Goal: Task Accomplishment & Management: Manage account settings

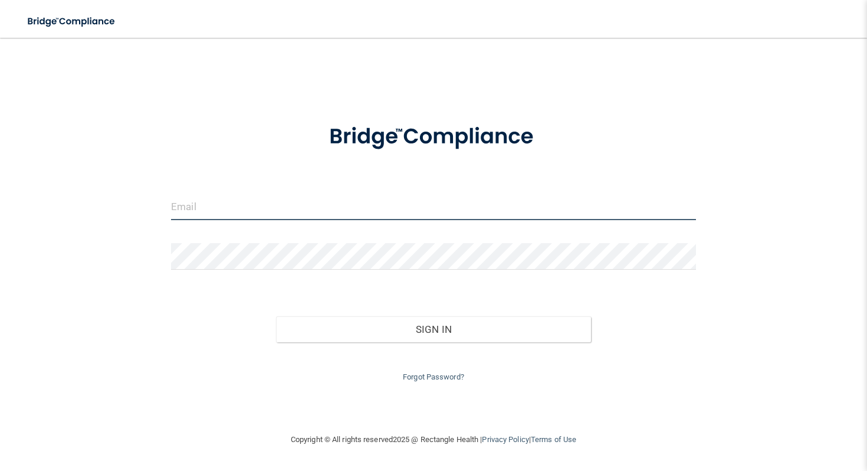
click at [324, 201] on input "email" at bounding box center [433, 206] width 525 height 27
type input "[EMAIL_ADDRESS][DOMAIN_NAME]"
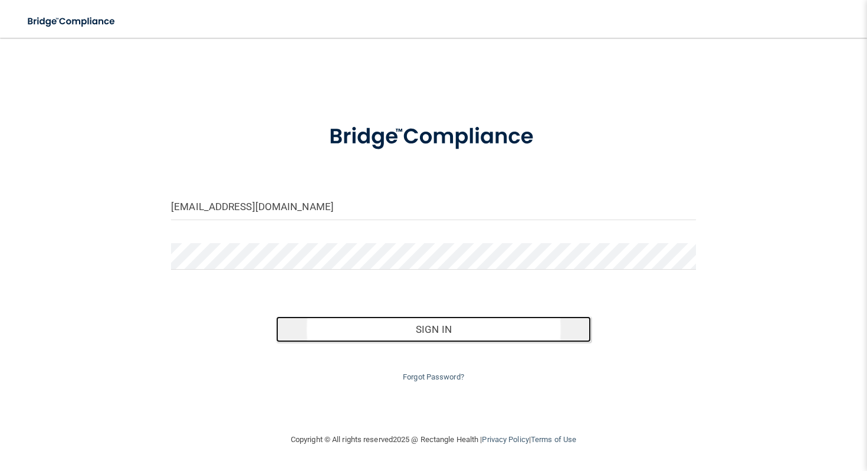
click at [360, 324] on button "Sign In" at bounding box center [433, 329] width 315 height 26
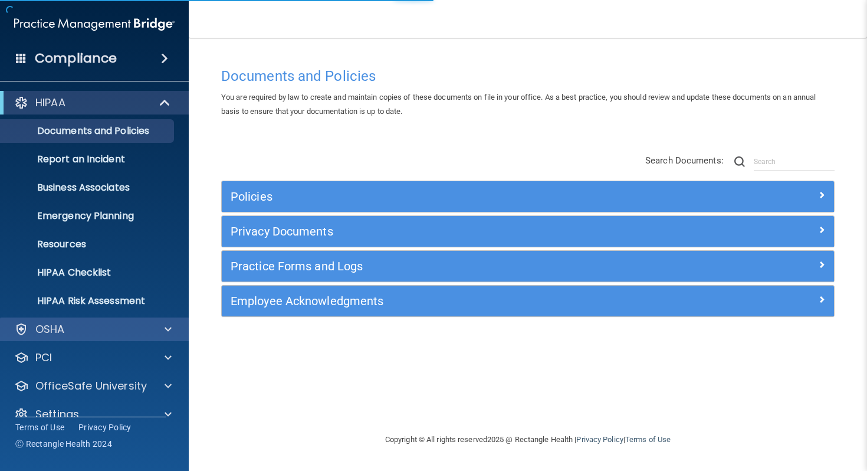
scroll to position [19, 0]
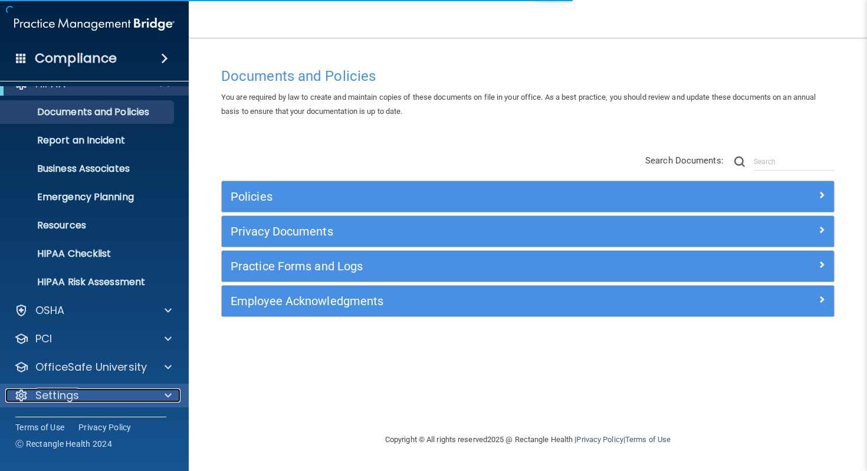
click at [83, 399] on div "Settings" at bounding box center [78, 395] width 146 height 14
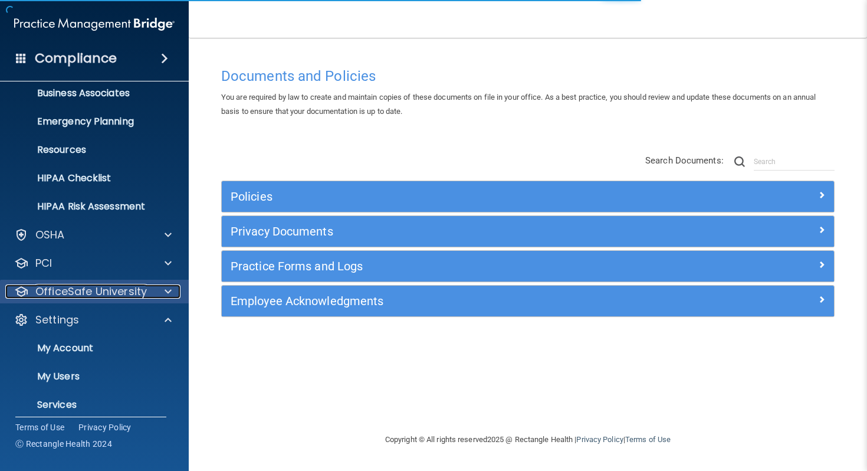
click at [142, 291] on p "OfficeSafe University" at bounding box center [90, 291] width 111 height 14
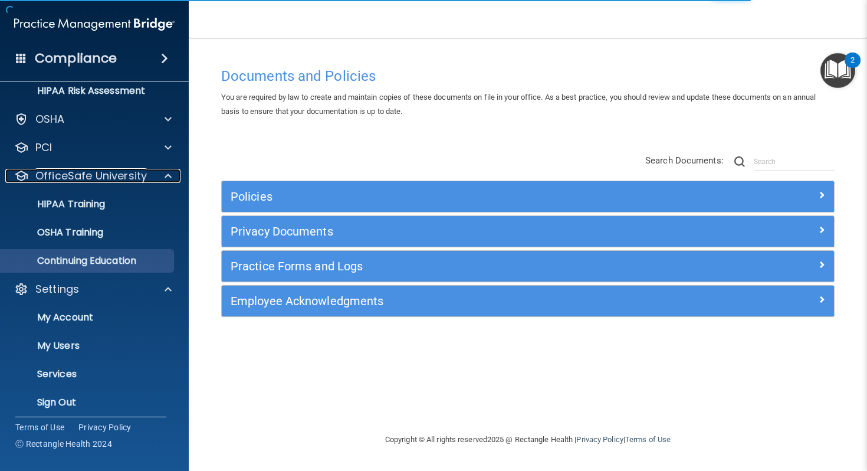
scroll to position [216, 0]
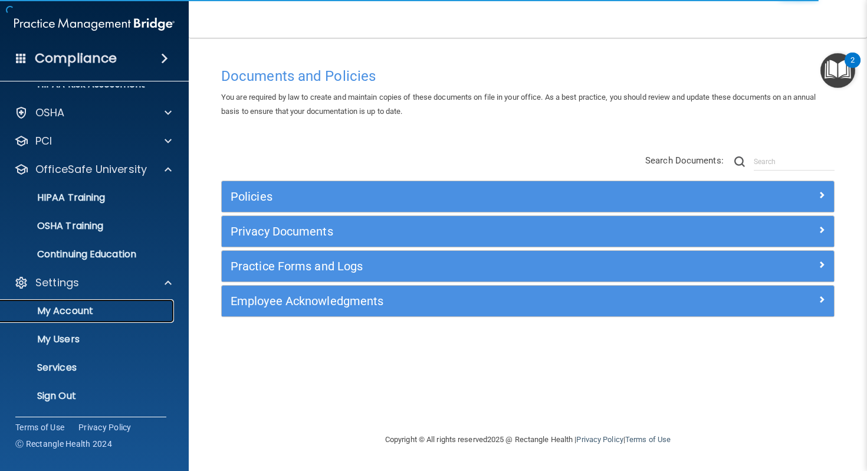
click at [91, 311] on p "My Account" at bounding box center [88, 311] width 161 height 12
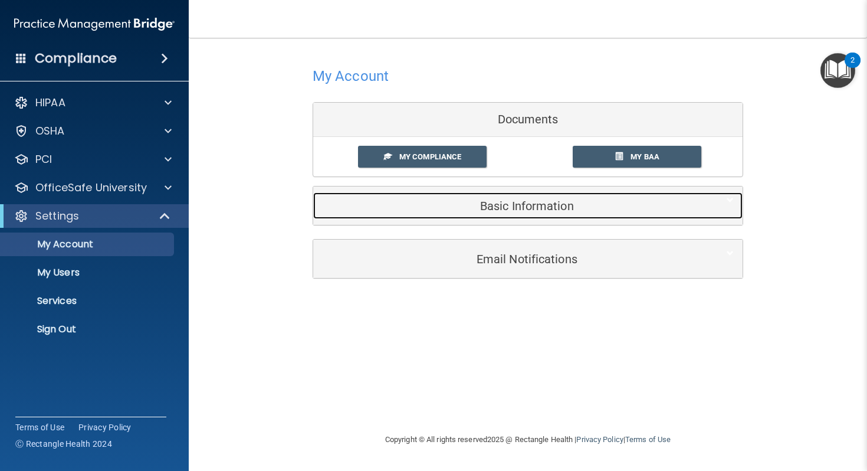
click at [544, 211] on h5 "Basic Information" at bounding box center [510, 205] width 376 height 13
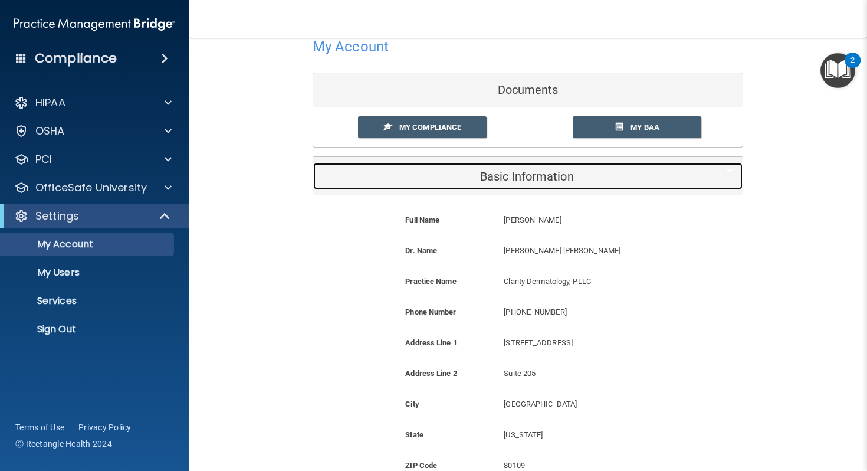
scroll to position [40, 0]
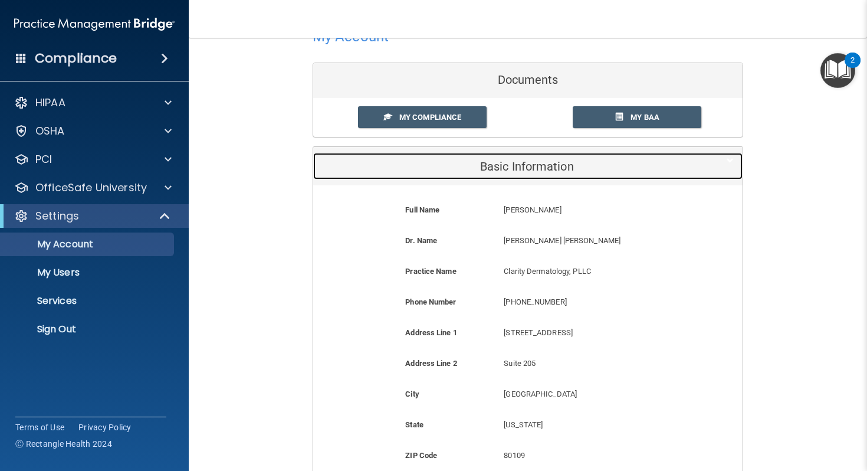
click at [533, 166] on h5 "Basic Information" at bounding box center [510, 166] width 376 height 13
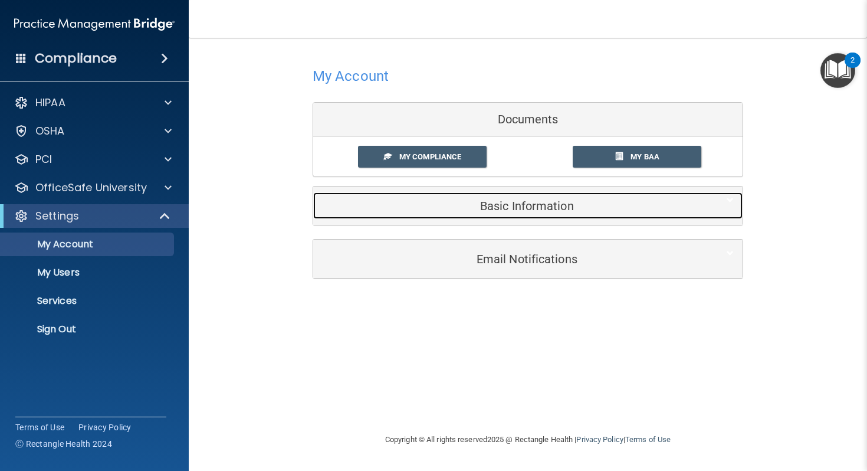
scroll to position [0, 0]
click at [513, 216] on div "Basic Information" at bounding box center [509, 205] width 393 height 27
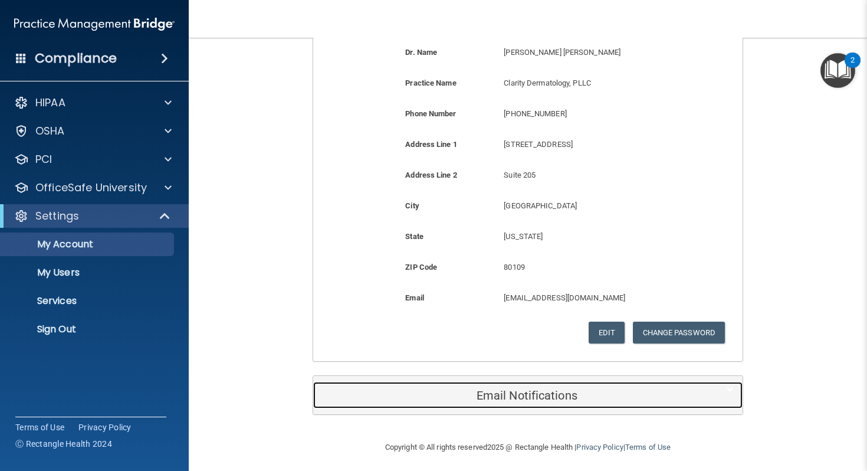
click at [487, 403] on div "Email Notifications" at bounding box center [509, 395] width 393 height 27
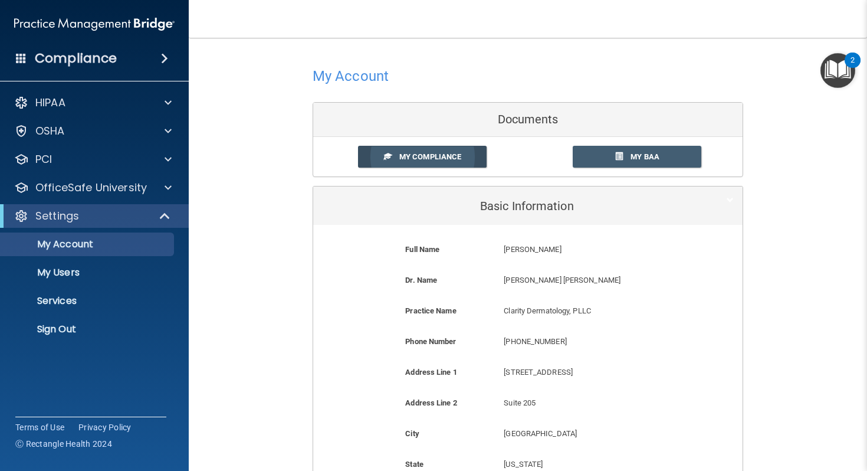
click at [447, 150] on link "My Compliance" at bounding box center [422, 157] width 129 height 22
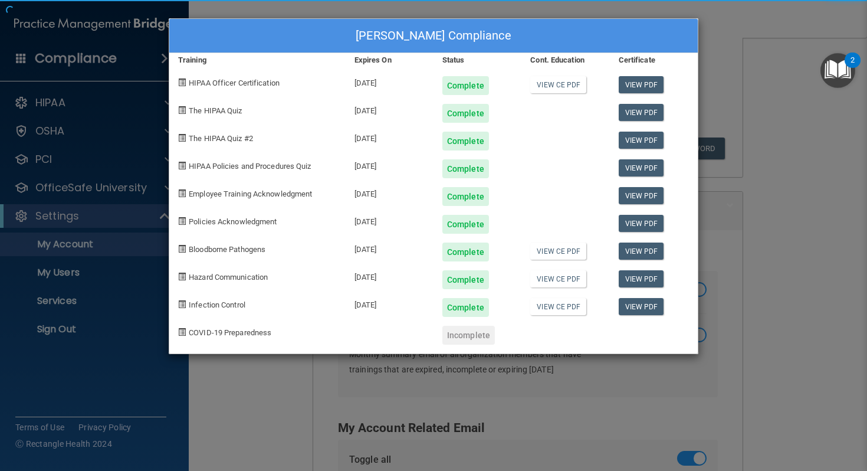
scroll to position [448, 0]
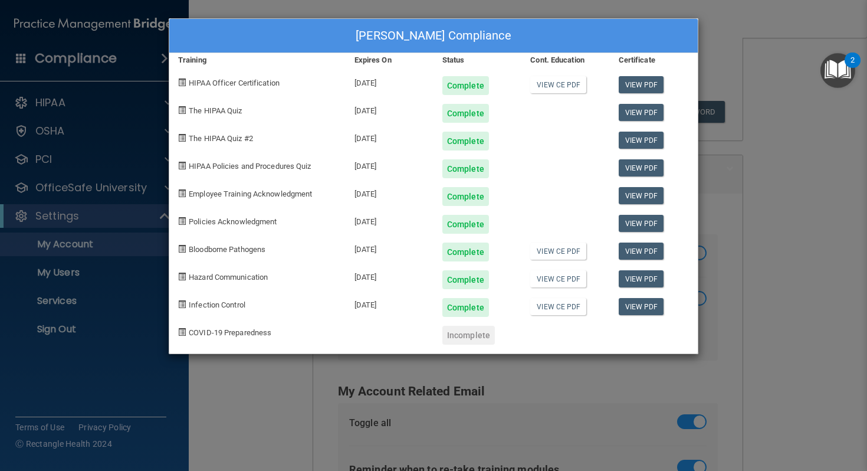
click at [717, 40] on div "[PERSON_NAME] Compliance Training Expires On Status Cont. Education Certificate…" at bounding box center [433, 235] width 867 height 471
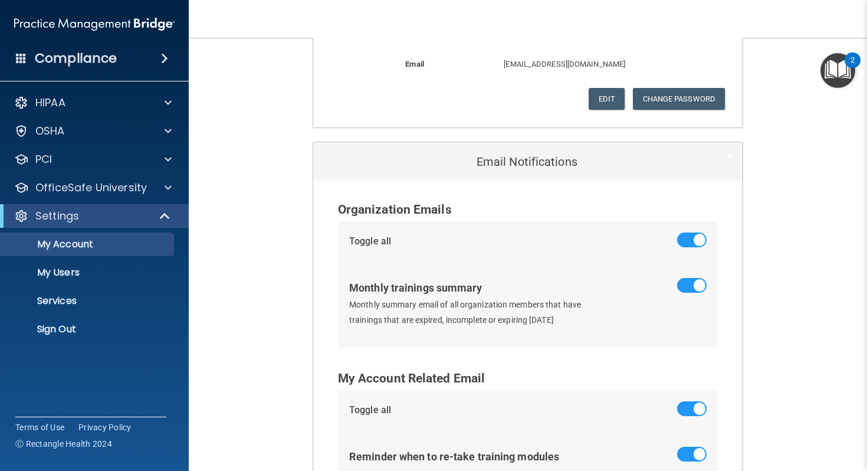
scroll to position [370, 0]
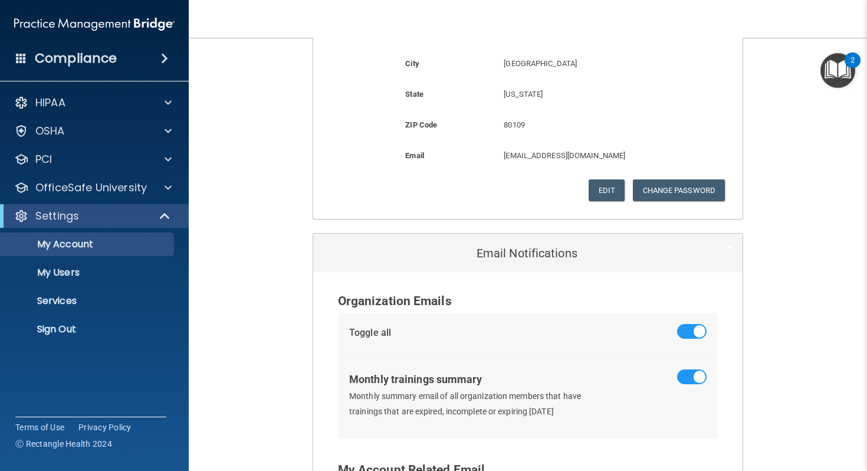
click at [28, 55] on div "Compliance" at bounding box center [94, 58] width 189 height 26
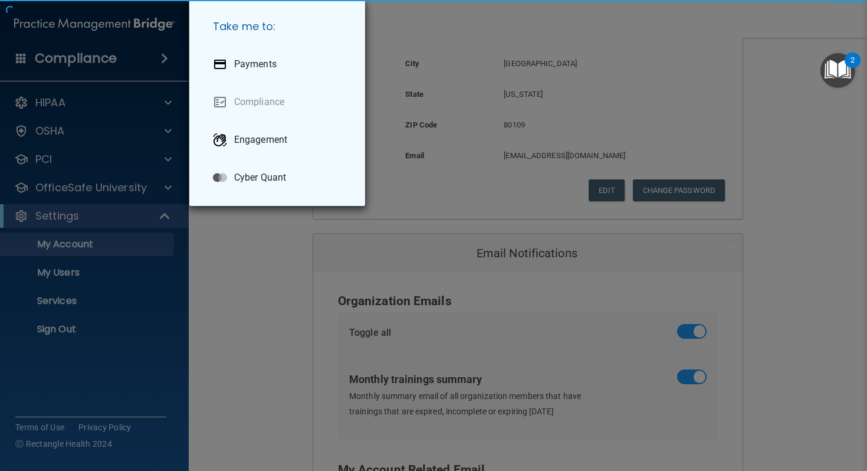
drag, startPoint x: 28, startPoint y: 55, endPoint x: 22, endPoint y: 57, distance: 6.7
click at [22, 57] on div "Take me to: Payments Compliance Engagement Cyber Quant" at bounding box center [433, 235] width 867 height 471
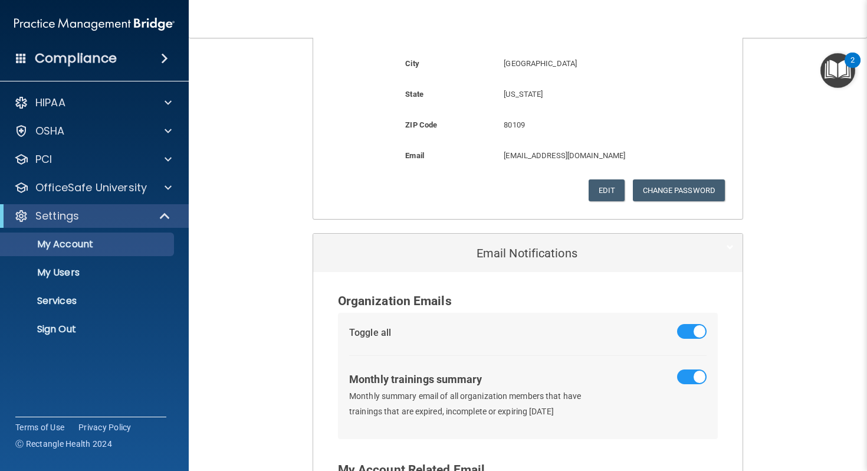
click at [22, 57] on span at bounding box center [21, 58] width 11 height 11
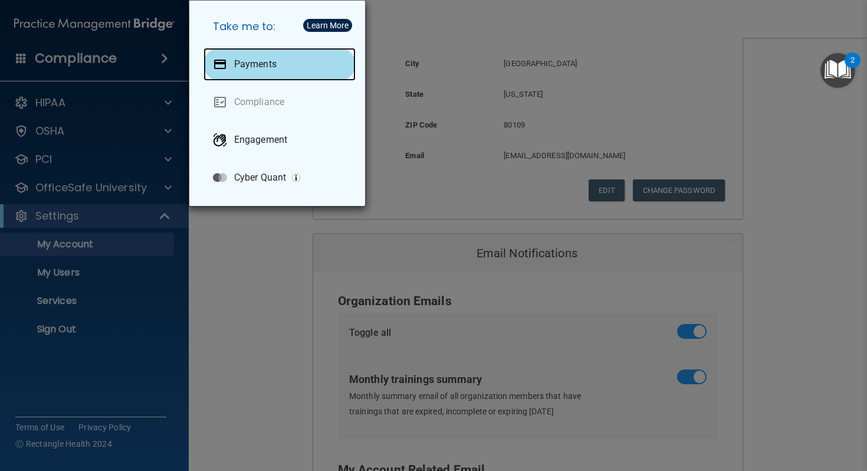
click at [271, 68] on p "Payments" at bounding box center [255, 64] width 42 height 12
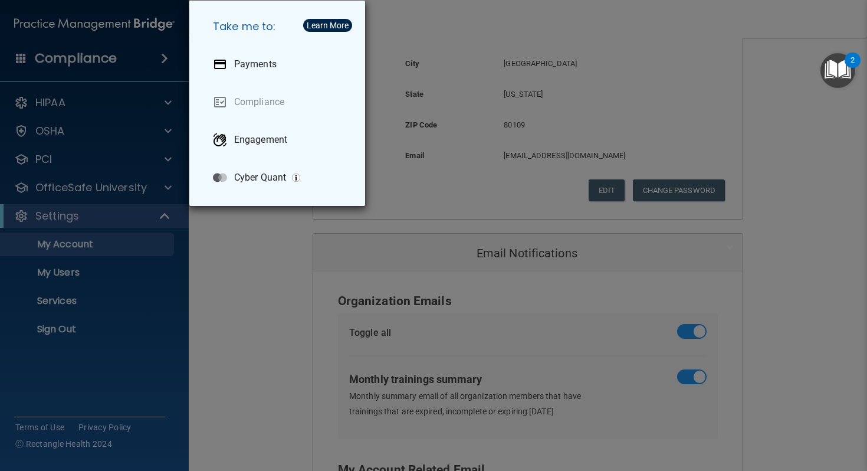
click at [413, 123] on div "Take me to: Payments Compliance Engagement Cyber Quant" at bounding box center [433, 235] width 867 height 471
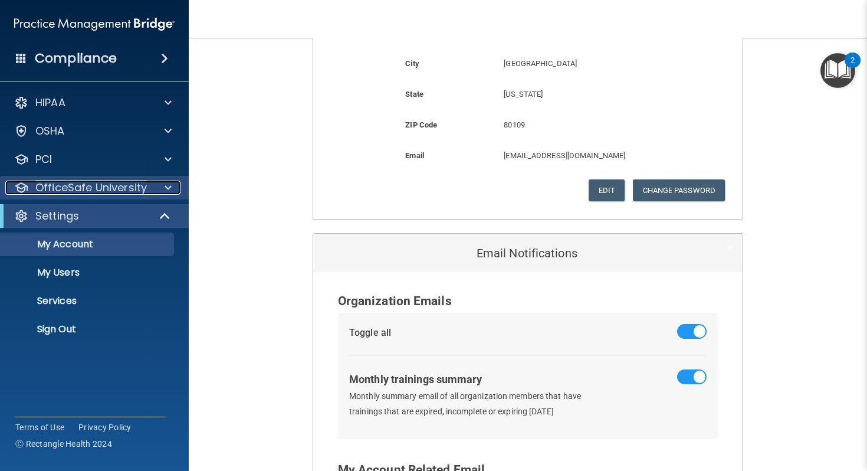
click at [132, 185] on p "OfficeSafe University" at bounding box center [90, 188] width 111 height 14
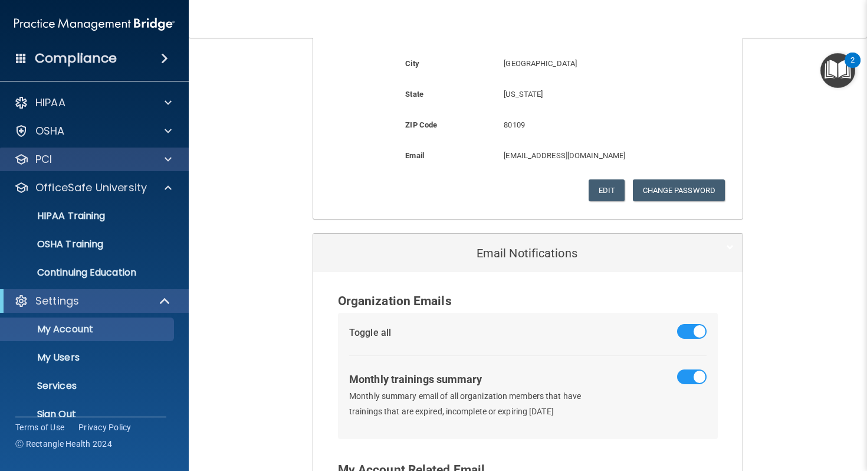
click at [109, 150] on div "PCI" at bounding box center [94, 159] width 189 height 24
click at [113, 158] on div "PCI" at bounding box center [78, 159] width 146 height 14
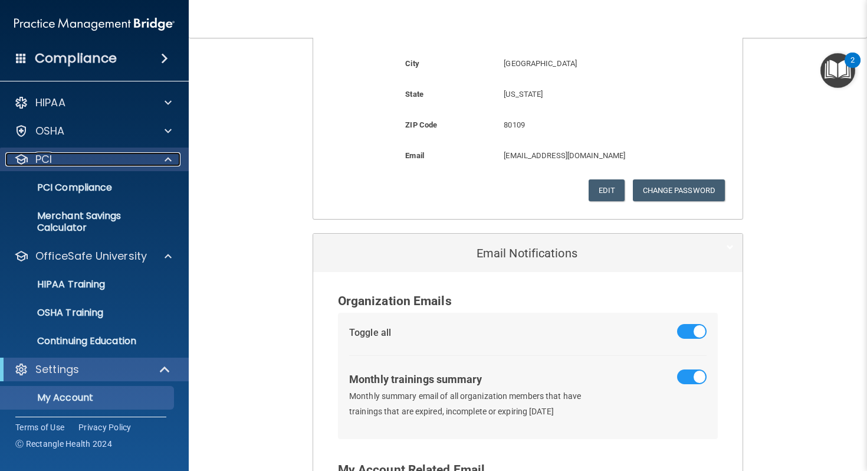
click at [113, 158] on div "PCI" at bounding box center [78, 159] width 146 height 14
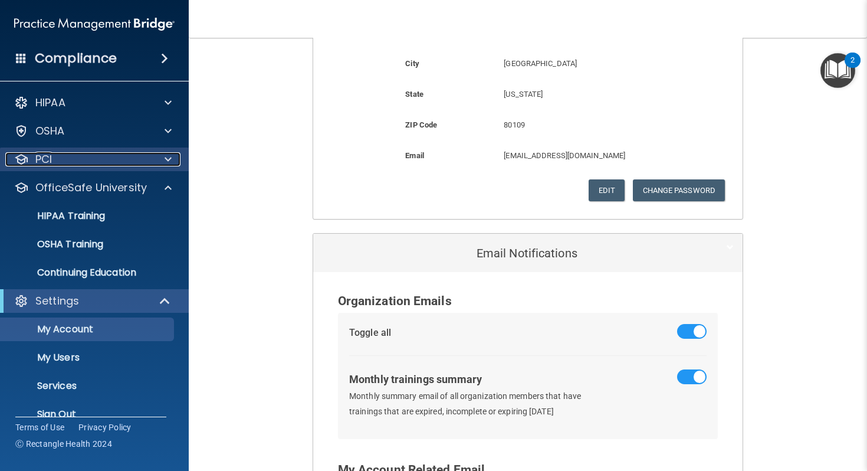
click at [113, 158] on div "PCI" at bounding box center [78, 159] width 146 height 14
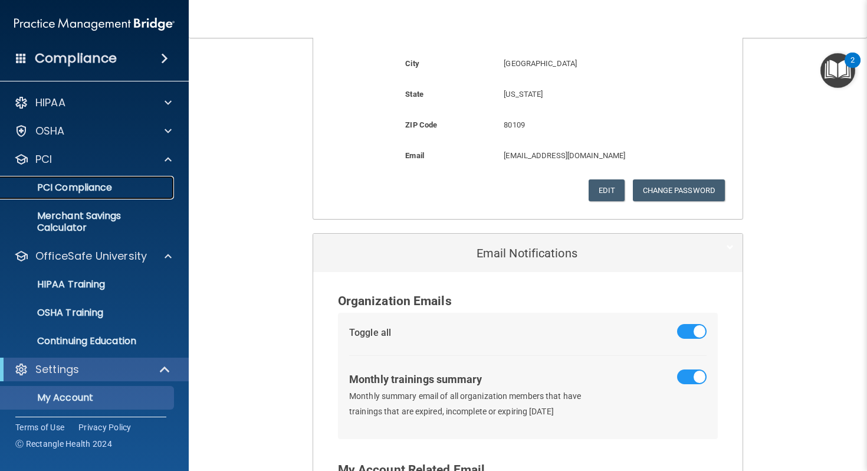
click at [107, 191] on p "PCI Compliance" at bounding box center [88, 188] width 161 height 12
